Goal: Task Accomplishment & Management: Manage account settings

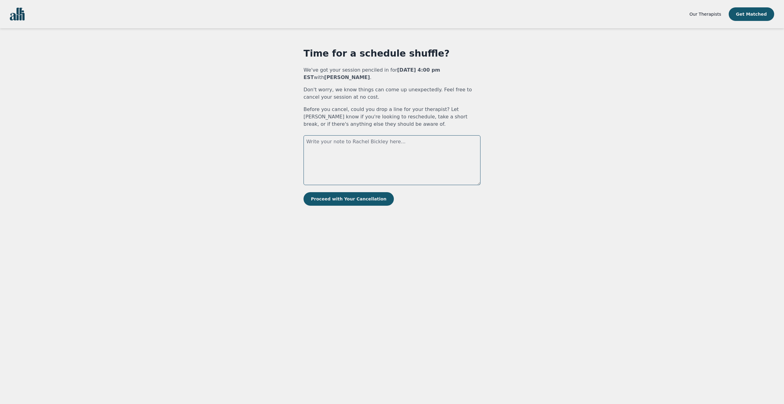
click at [362, 144] on textarea at bounding box center [392, 160] width 177 height 50
click at [348, 144] on textarea "sorry i cant do it im too anxious" at bounding box center [392, 160] width 177 height 50
click at [346, 144] on textarea "sorry i cant do it im too anxious" at bounding box center [392, 160] width 177 height 50
drag, startPoint x: 346, startPoint y: 144, endPoint x: 323, endPoint y: 153, distance: 25.2
click at [323, 153] on textarea "sorry i cant do it im too anxious" at bounding box center [392, 160] width 177 height 50
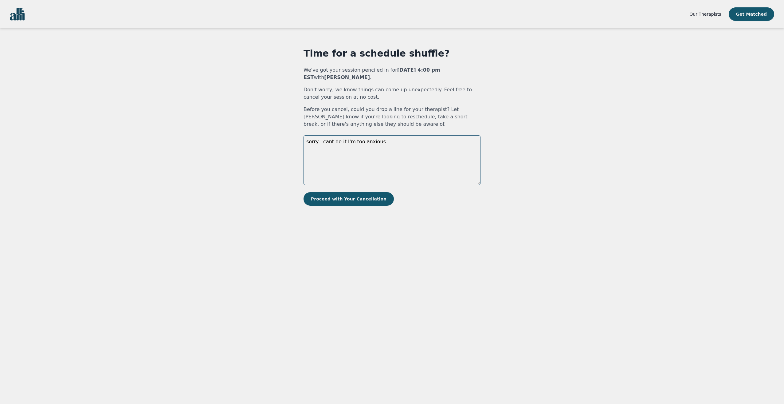
click at [383, 139] on textarea "sorry i cant do it I'm too anxious" at bounding box center [392, 160] width 177 height 50
click at [342, 141] on textarea "sorry i cant do it I'm too anxious sorry for wasting your time id like to resch…" at bounding box center [392, 160] width 177 height 50
click at [351, 152] on textarea "sorry i cant do it [DATE] I'm too anxious sorry for wasting your time id like t…" at bounding box center [392, 160] width 177 height 50
click at [331, 151] on textarea "sorry i cant do it [DATE] I'm too anxious sorry for wasting your time id like t…" at bounding box center [392, 160] width 177 height 50
type textarea "sorry i cant do it [DATE] I'm too anxious sorry for wasting your time id like t…"
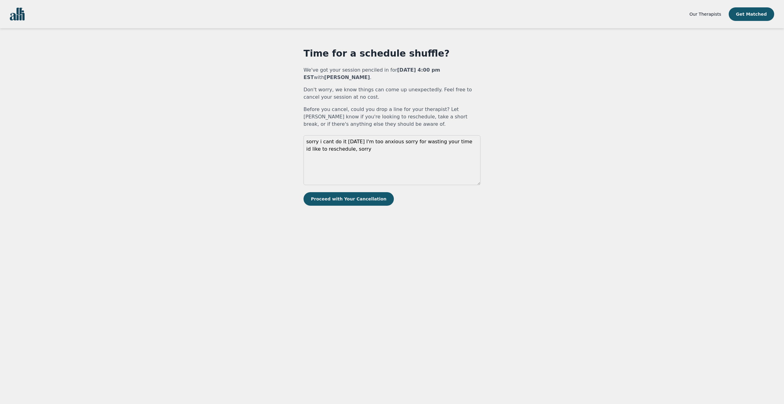
click at [339, 191] on div "Time for a schedule shuffle? We've got your session penciled in for [DATE] 4:00…" at bounding box center [392, 127] width 177 height 158
click at [337, 199] on button "Proceed with Your Cancellation" at bounding box center [349, 199] width 90 height 14
